Goal: Entertainment & Leisure: Consume media (video, audio)

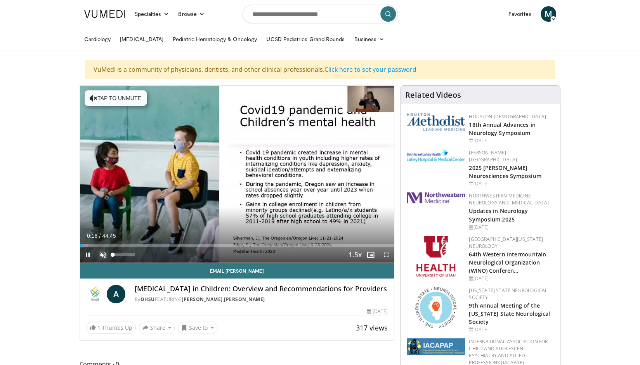
click at [105, 254] on span "Video Player" at bounding box center [104, 255] width 16 height 16
click at [87, 256] on span "Video Player" at bounding box center [88, 255] width 16 height 16
